Goal: Entertainment & Leisure: Consume media (video, audio)

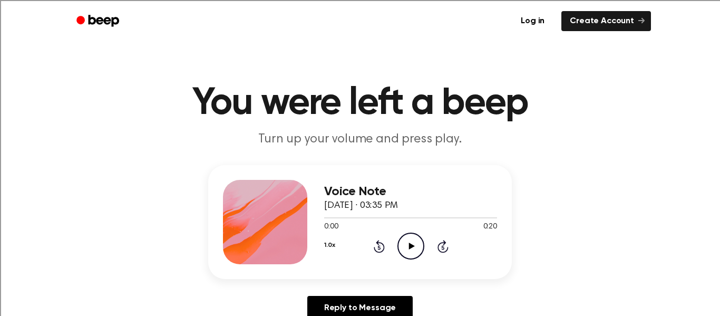
click at [406, 242] on icon "Play Audio" at bounding box center [410, 245] width 27 height 27
click at [350, 303] on link "Reply to Message" at bounding box center [359, 308] width 105 height 24
click at [379, 245] on icon "Rewind 5 seconds" at bounding box center [379, 246] width 12 height 14
click at [408, 246] on icon "Play Audio" at bounding box center [410, 245] width 27 height 27
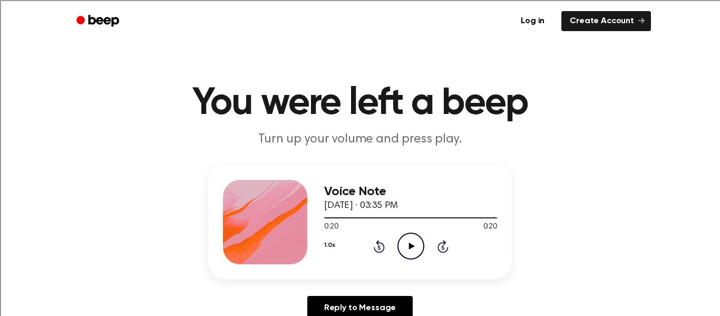
click at [400, 250] on icon "Play Audio" at bounding box center [410, 245] width 27 height 27
click at [407, 244] on icon "Play Audio" at bounding box center [410, 245] width 27 height 27
click at [409, 239] on icon "Play Audio" at bounding box center [410, 245] width 27 height 27
click at [402, 244] on icon "Play Audio" at bounding box center [410, 245] width 27 height 27
click at [378, 242] on icon at bounding box center [378, 246] width 11 height 13
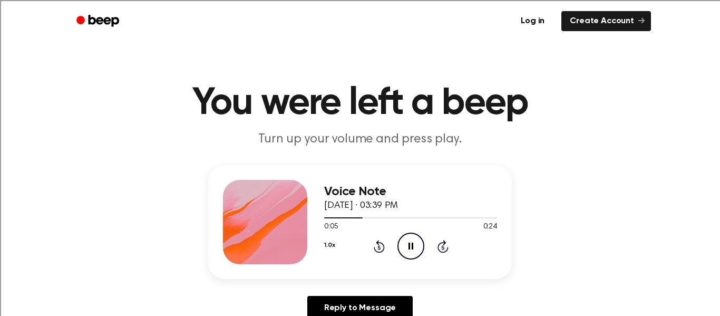
click at [378, 242] on icon at bounding box center [378, 246] width 11 height 13
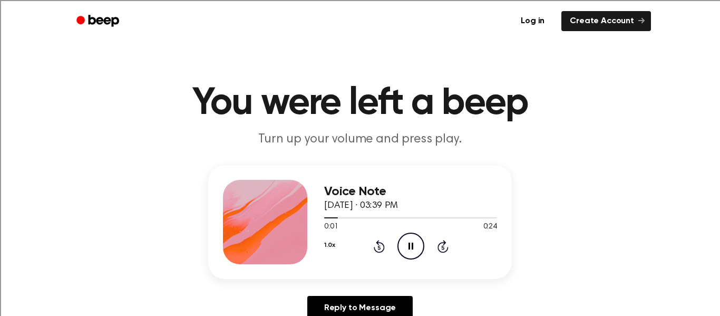
click at [378, 242] on icon at bounding box center [378, 246] width 11 height 13
click at [382, 242] on icon "Rewind 5 seconds" at bounding box center [379, 246] width 12 height 14
click at [416, 244] on icon "Pause Audio" at bounding box center [410, 245] width 27 height 27
click at [395, 244] on div "1.0x Rewind 5 seconds Play Audio Skip 5 seconds" at bounding box center [410, 245] width 173 height 27
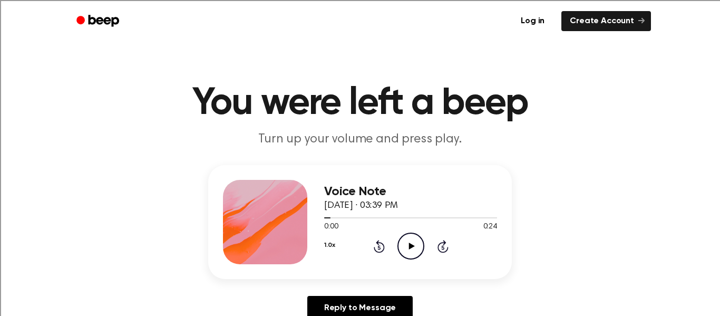
click at [406, 250] on icon "Play Audio" at bounding box center [410, 245] width 27 height 27
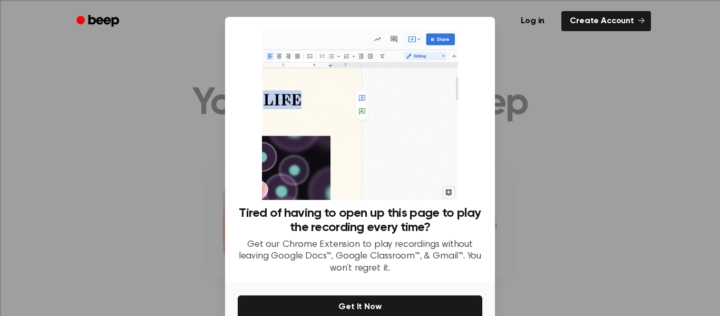
click at [534, 131] on div at bounding box center [360, 158] width 720 height 316
click at [126, 192] on div at bounding box center [360, 158] width 720 height 316
click at [401, 172] on img at bounding box center [359, 114] width 195 height 170
click at [471, 46] on div "Tired of having to open up this page to play the recording every time? Get our …" at bounding box center [360, 151] width 244 height 244
click at [516, 82] on div at bounding box center [360, 158] width 720 height 316
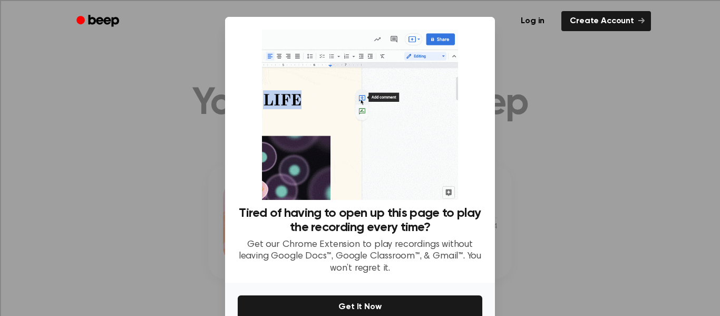
click at [11, 200] on div at bounding box center [360, 158] width 720 height 316
click at [450, 190] on img at bounding box center [359, 114] width 195 height 170
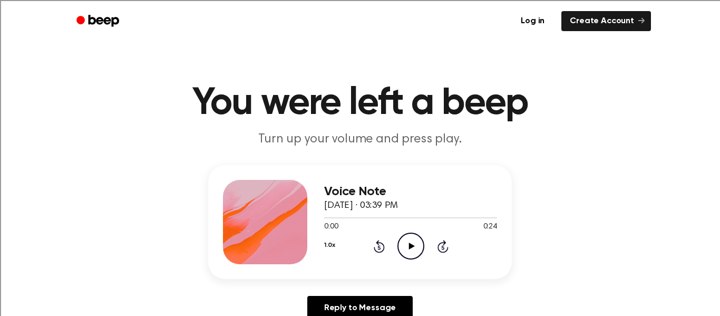
click at [408, 240] on icon "Play Audio" at bounding box center [410, 245] width 27 height 27
click at [408, 238] on icon "Pause Audio" at bounding box center [410, 245] width 27 height 27
click at [376, 249] on icon "Rewind 5 seconds" at bounding box center [379, 246] width 12 height 14
click at [406, 234] on icon "Play Audio" at bounding box center [410, 245] width 27 height 27
click at [406, 234] on icon "Pause Audio" at bounding box center [410, 245] width 27 height 27
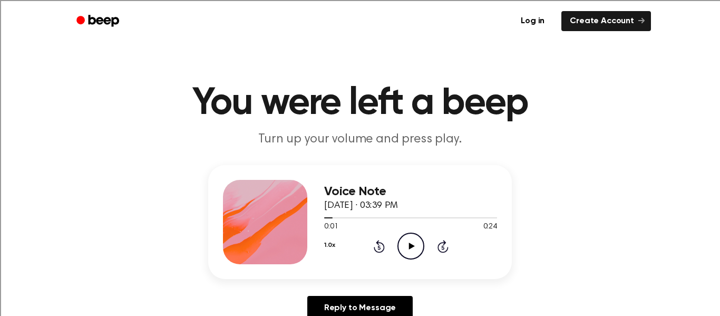
click at [416, 251] on icon "Play Audio" at bounding box center [410, 245] width 27 height 27
click at [424, 253] on div "1.0x Rewind 5 seconds Pause Audio Skip 5 seconds" at bounding box center [410, 245] width 173 height 27
click at [413, 238] on icon "Pause Audio" at bounding box center [410, 245] width 27 height 27
click at [379, 243] on icon "Rewind 5 seconds" at bounding box center [379, 246] width 12 height 14
click at [404, 249] on icon "Play Audio" at bounding box center [410, 245] width 27 height 27
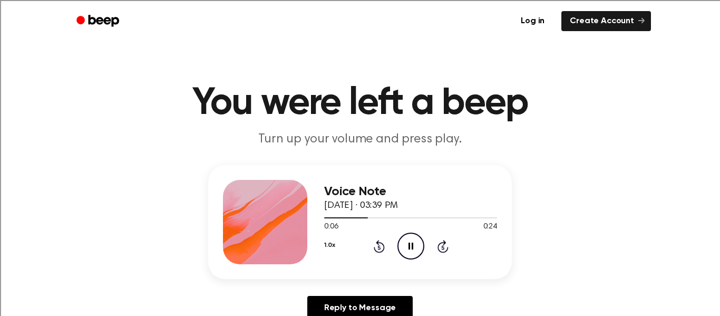
click at [378, 245] on icon at bounding box center [378, 246] width 11 height 13
click at [381, 244] on icon "Rewind 5 seconds" at bounding box center [379, 246] width 12 height 14
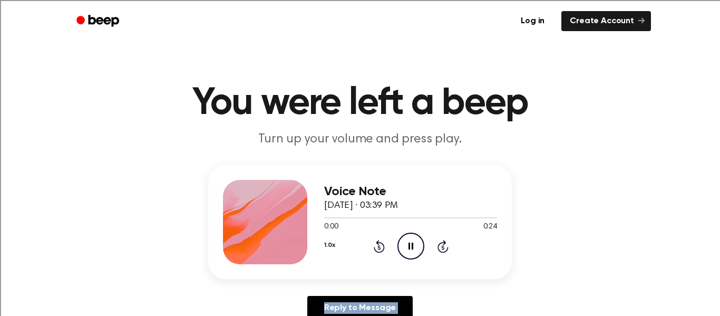
click at [381, 244] on icon "Rewind 5 seconds" at bounding box center [379, 246] width 12 height 14
drag, startPoint x: 381, startPoint y: 244, endPoint x: 314, endPoint y: -55, distance: 306.6
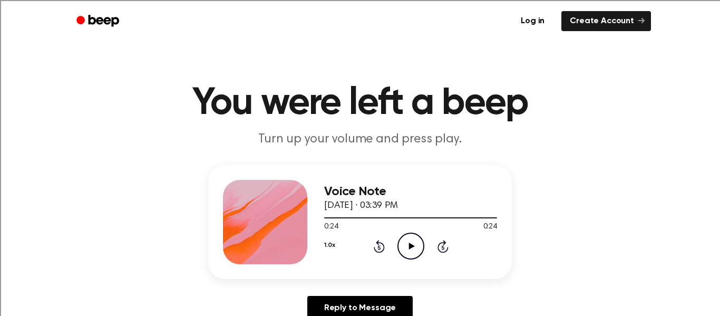
click at [407, 253] on icon "Play Audio" at bounding box center [410, 245] width 27 height 27
click at [405, 240] on icon "Play Audio" at bounding box center [410, 245] width 27 height 27
click at [379, 247] on icon at bounding box center [378, 247] width 3 height 4
click at [373, 246] on icon "Rewind 5 seconds" at bounding box center [379, 246] width 12 height 14
click at [380, 253] on div "1.0x Rewind 5 seconds Pause Audio Skip 5 seconds" at bounding box center [410, 245] width 173 height 27
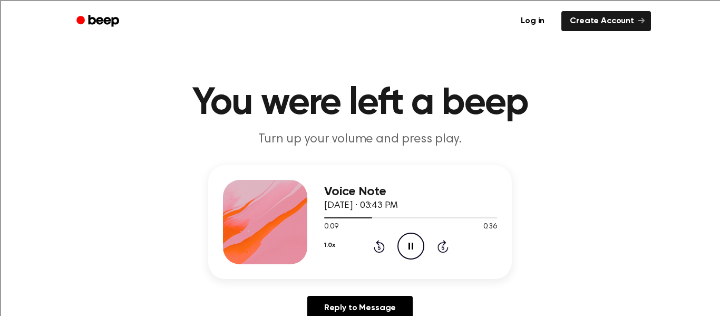
click at [374, 241] on icon "Rewind 5 seconds" at bounding box center [379, 246] width 12 height 14
click at [374, 246] on icon "Rewind 5 seconds" at bounding box center [379, 246] width 12 height 14
click at [438, 244] on icon at bounding box center [442, 246] width 11 height 13
click at [442, 248] on icon "Skip 5 seconds" at bounding box center [443, 246] width 12 height 14
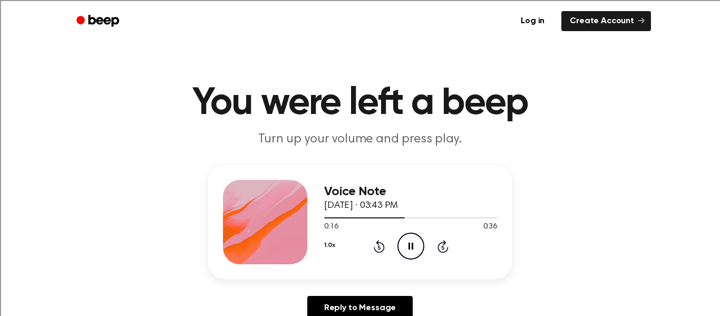
click at [440, 251] on icon at bounding box center [442, 246] width 11 height 13
click at [440, 252] on icon at bounding box center [442, 246] width 11 height 13
click at [439, 251] on icon at bounding box center [442, 246] width 11 height 13
click at [437, 258] on div "1.0x Rewind 5 seconds Pause Audio Skip 5 seconds" at bounding box center [410, 245] width 173 height 27
click at [437, 250] on icon "Skip 5 seconds" at bounding box center [443, 246] width 12 height 14
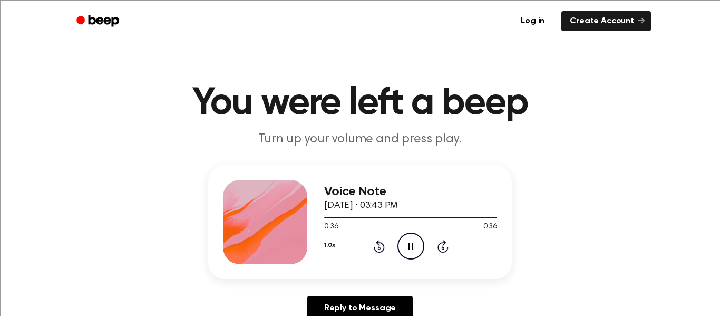
click at [437, 250] on icon "Skip 5 seconds" at bounding box center [443, 246] width 12 height 14
click at [437, 249] on icon "Skip 5 seconds" at bounding box center [443, 246] width 12 height 14
click at [442, 247] on icon at bounding box center [442, 247] width 3 height 4
click at [375, 252] on icon "Rewind 5 seconds" at bounding box center [379, 246] width 12 height 14
click at [373, 250] on icon "Rewind 5 seconds" at bounding box center [379, 246] width 12 height 14
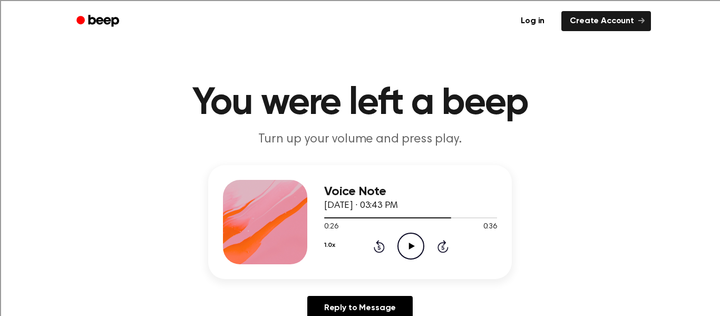
click at [373, 250] on icon "Rewind 5 seconds" at bounding box center [379, 246] width 12 height 14
click at [373, 248] on icon "Rewind 5 seconds" at bounding box center [379, 246] width 12 height 14
click at [373, 251] on icon "Rewind 5 seconds" at bounding box center [379, 246] width 12 height 14
click at [373, 249] on icon "Rewind 5 seconds" at bounding box center [379, 246] width 12 height 14
click at [373, 250] on icon "Rewind 5 seconds" at bounding box center [379, 246] width 12 height 14
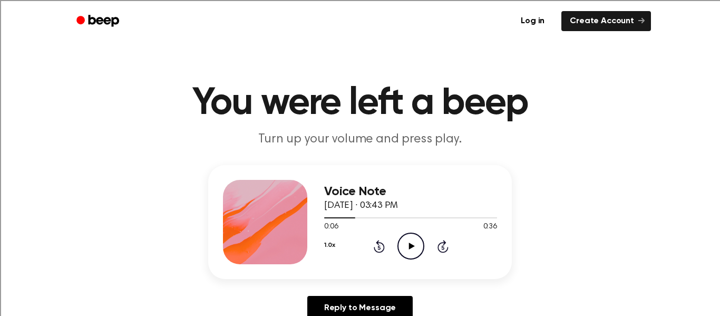
click at [373, 251] on icon "Rewind 5 seconds" at bounding box center [379, 246] width 12 height 14
click at [365, 251] on div "1.0x Rewind 5 seconds Play Audio Skip 5 seconds" at bounding box center [410, 245] width 173 height 27
click at [406, 247] on icon "Play Audio" at bounding box center [410, 245] width 27 height 27
click at [410, 254] on icon "Play Audio" at bounding box center [410, 245] width 27 height 27
click at [409, 238] on icon "Play Audio" at bounding box center [410, 245] width 27 height 27
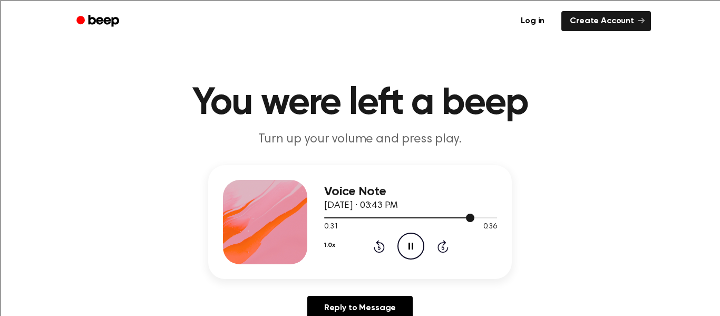
click at [324, 220] on div at bounding box center [410, 217] width 173 height 8
